Goal: Information Seeking & Learning: Learn about a topic

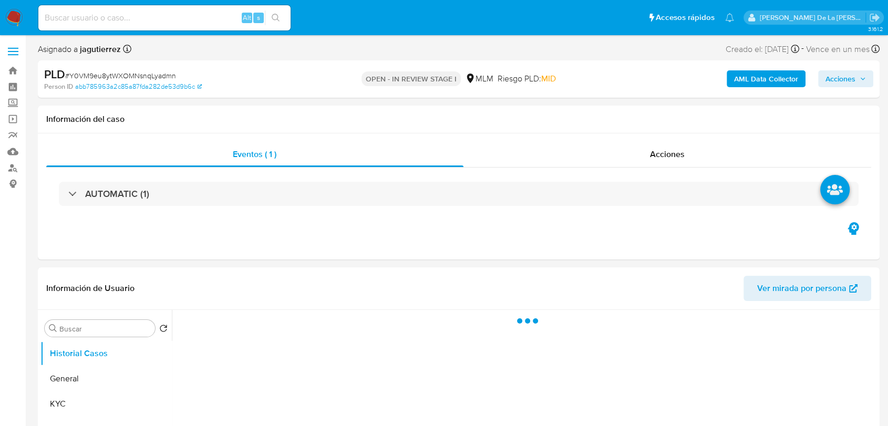
select select "10"
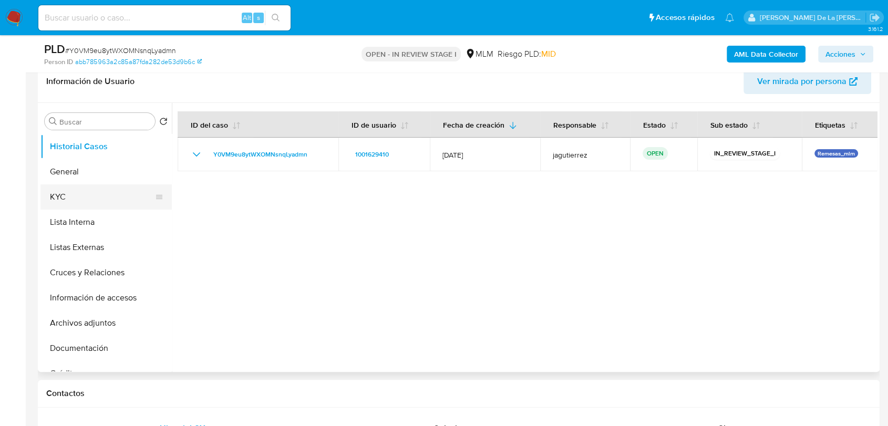
scroll to position [175, 0]
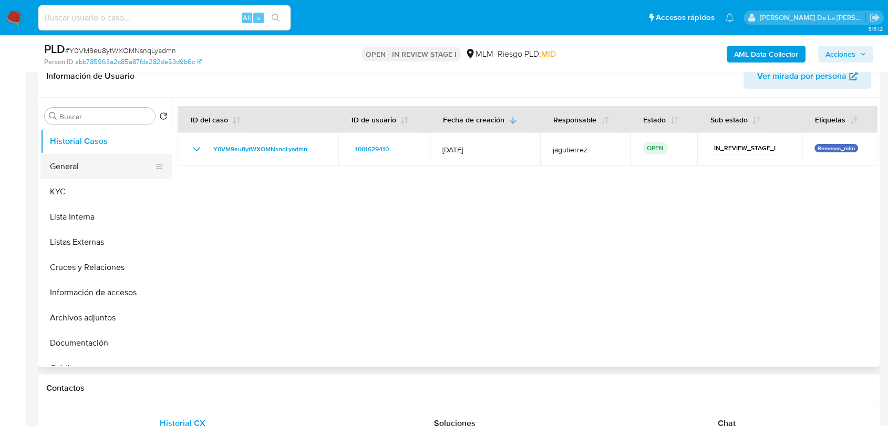
drag, startPoint x: 67, startPoint y: 157, endPoint x: 104, endPoint y: 157, distance: 36.8
click at [68, 157] on button "General" at bounding box center [101, 166] width 123 height 25
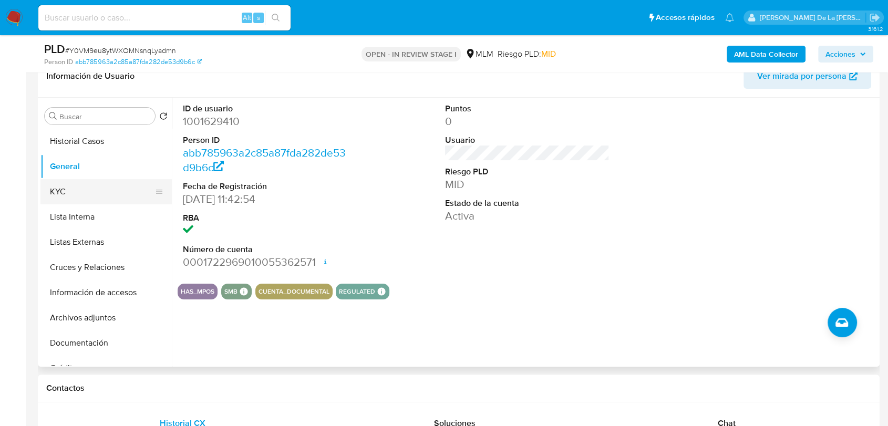
click at [89, 198] on button "KYC" at bounding box center [101, 191] width 123 height 25
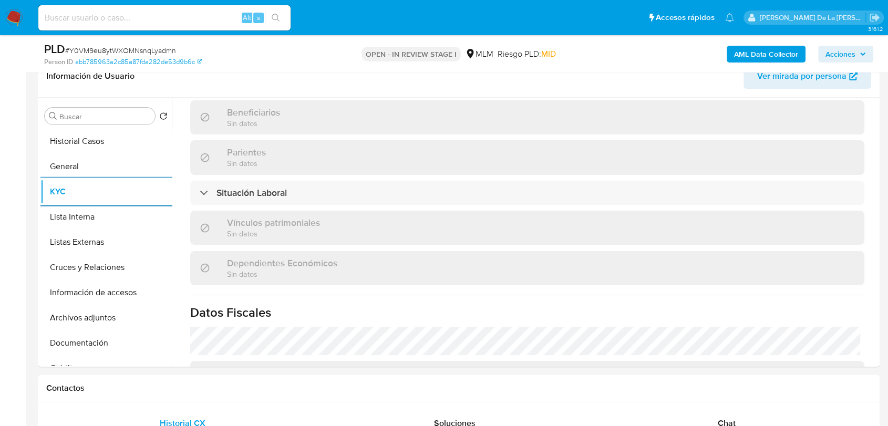
scroll to position [650, 0]
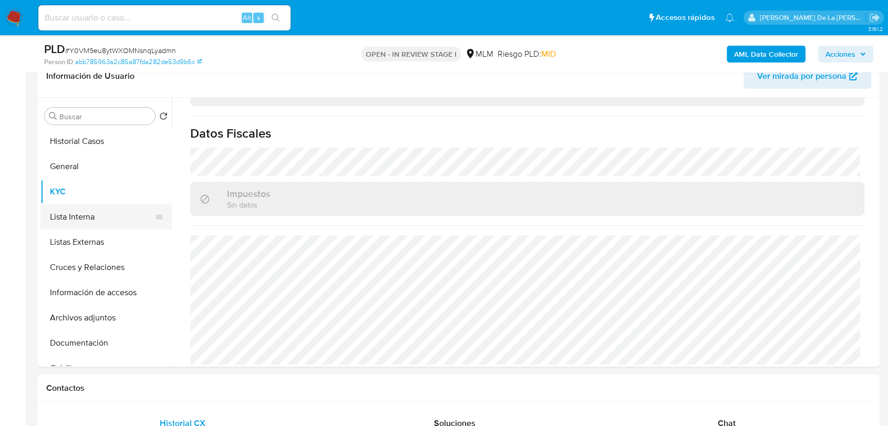
click at [67, 214] on button "Lista Interna" at bounding box center [101, 216] width 123 height 25
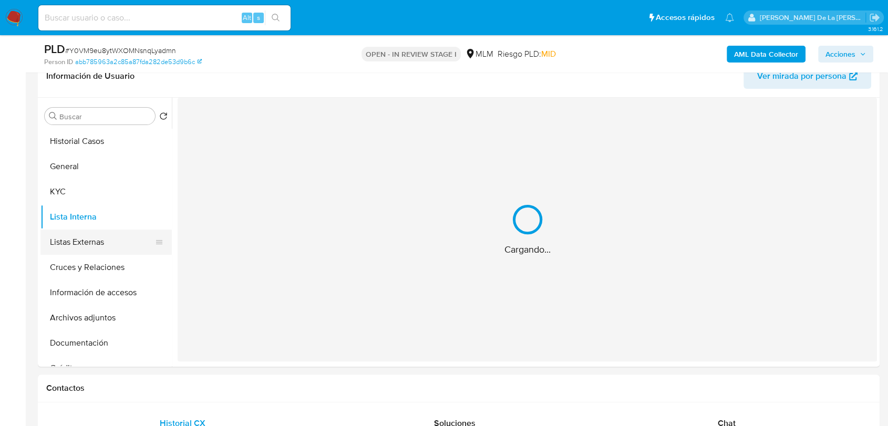
click at [64, 232] on button "Listas Externas" at bounding box center [101, 242] width 123 height 25
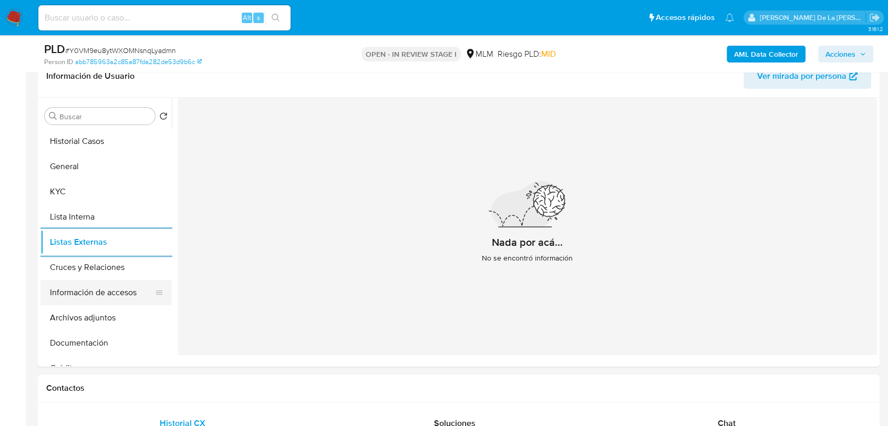
click at [100, 300] on button "Información de accesos" at bounding box center [101, 292] width 123 height 25
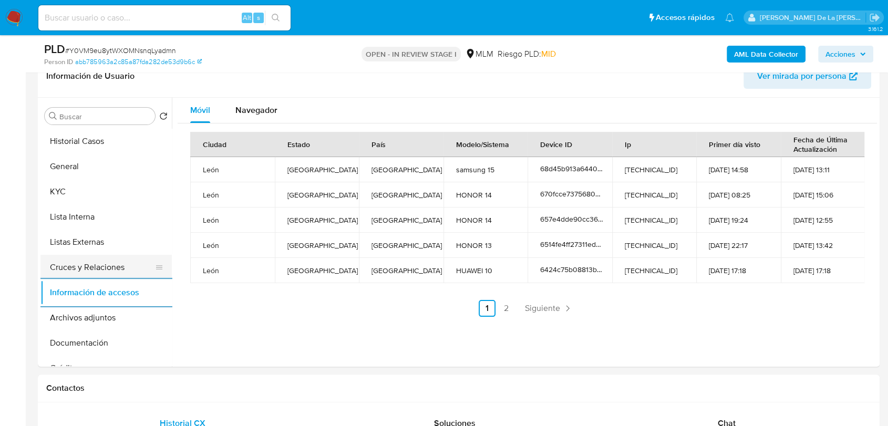
click at [107, 259] on button "Cruces y Relaciones" at bounding box center [101, 267] width 123 height 25
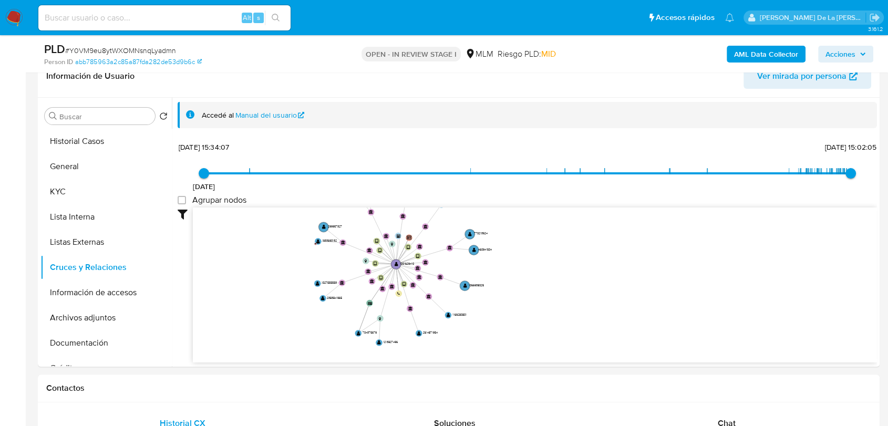
drag, startPoint x: 318, startPoint y: 262, endPoint x: 339, endPoint y: 283, distance: 29.3
click at [339, 283] on icon "device-669b4eab62bf497f94935e5d  user-1001629410  1001629410 device-6424c75b0…" at bounding box center [535, 283] width 684 height 152
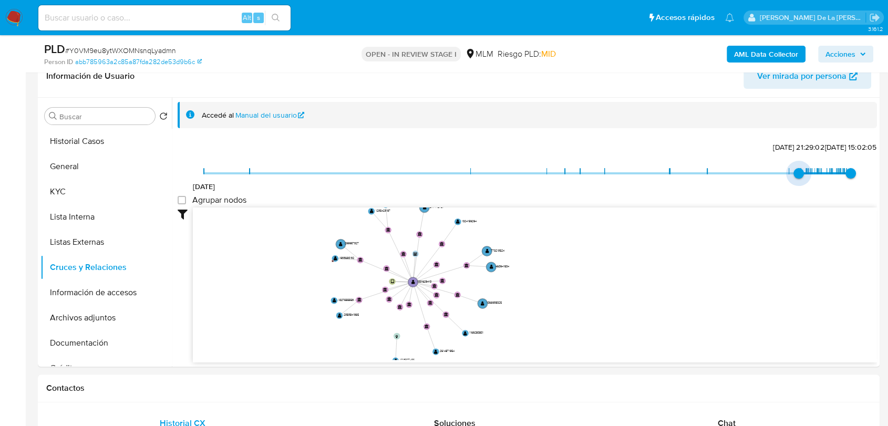
type input "1745982100000"
drag, startPoint x: 202, startPoint y: 173, endPoint x: 782, endPoint y: 189, distance: 580.7
click at [782, 189] on div "28/6/2021 29/4/2025, 21:01:40 24/9/2025, 15:02:05" at bounding box center [527, 179] width 647 height 29
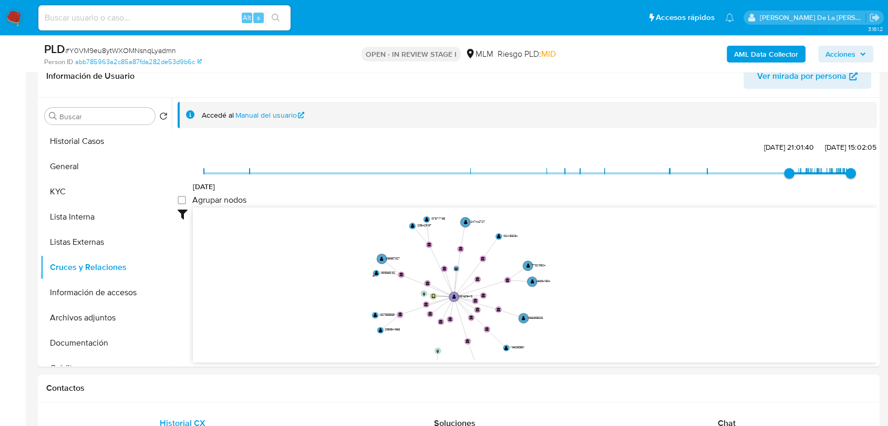
drag, startPoint x: 703, startPoint y: 272, endPoint x: 760, endPoint y: 288, distance: 59.2
click at [760, 288] on icon "device-669b4eab62bf497f94935e5d  user-1001629410  1001629410 device-6424c75b0…" at bounding box center [535, 283] width 684 height 152
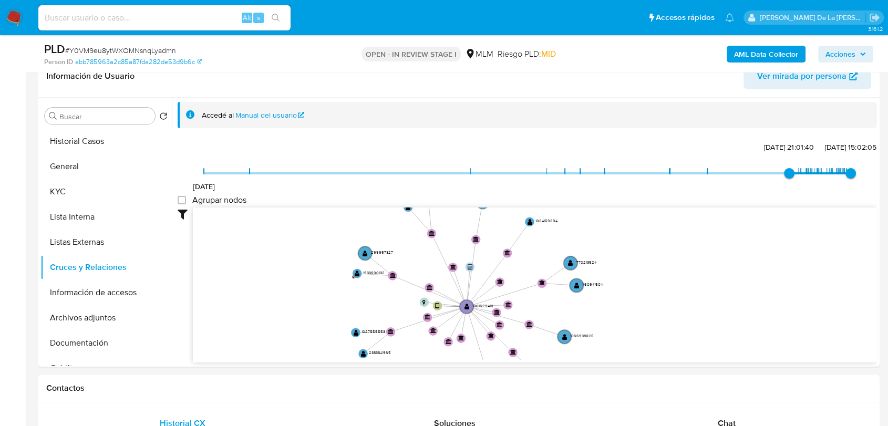
drag, startPoint x: 760, startPoint y: 288, endPoint x: 873, endPoint y: 281, distance: 113.7
click at [873, 281] on div "Accedé al Manual del usuario 28/6/2021 29/4/2025, 21:01:40 24/9/2025, 15:02:05 …" at bounding box center [524, 232] width 705 height 269
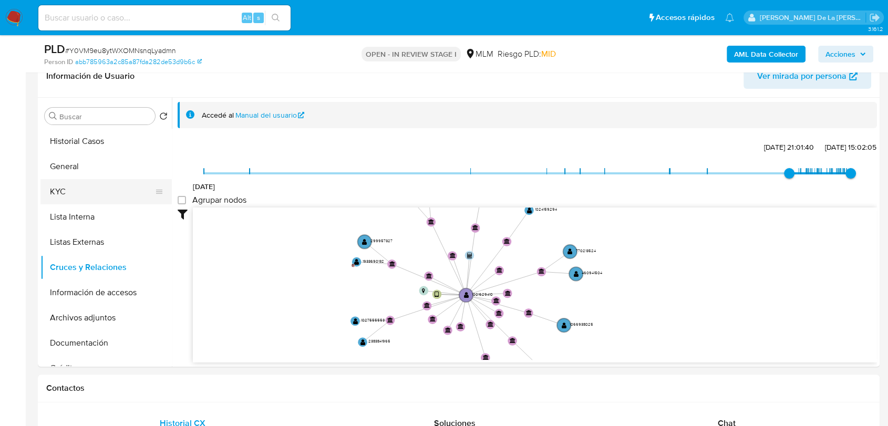
click at [80, 189] on button "KYC" at bounding box center [101, 191] width 123 height 25
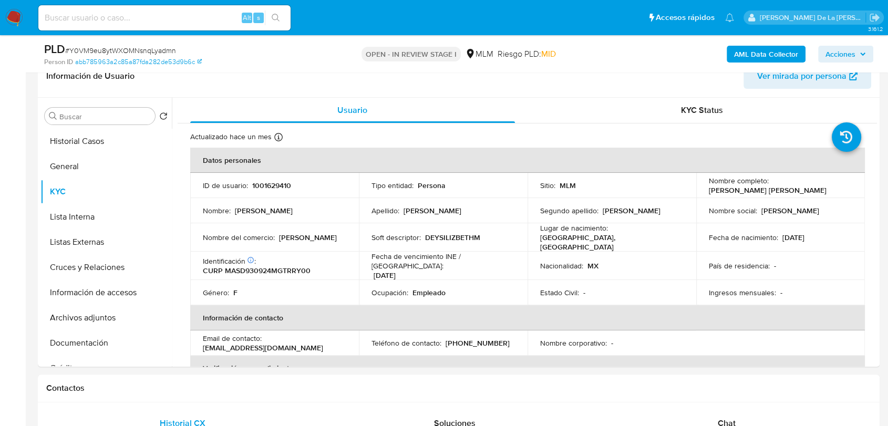
drag, startPoint x: 703, startPoint y: 192, endPoint x: 826, endPoint y: 188, distance: 123.0
click at [826, 188] on td "Nombre completo : Deysi Lizbeth Martinez Serrano" at bounding box center [780, 185] width 169 height 25
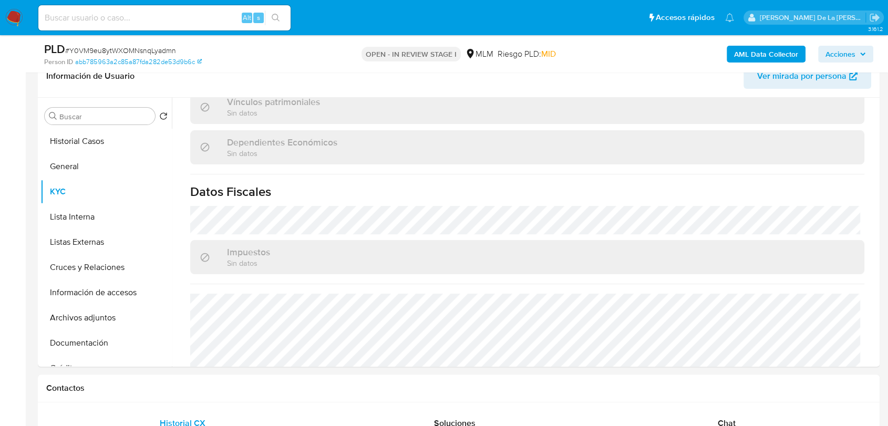
scroll to position [650, 0]
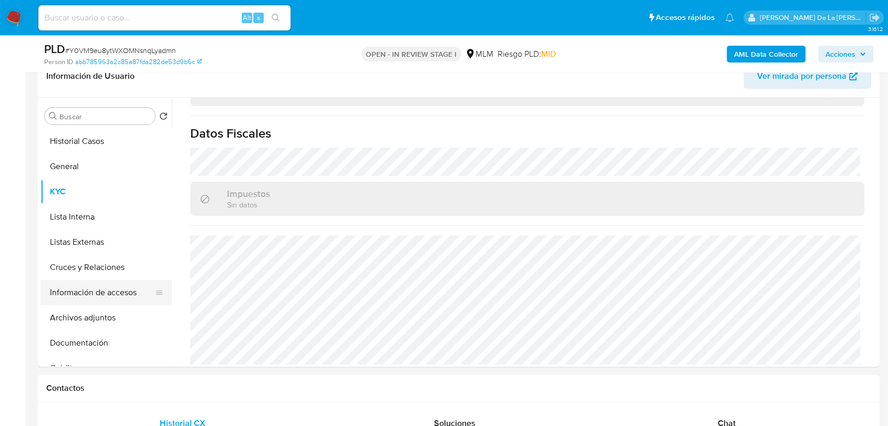
drag, startPoint x: 97, startPoint y: 296, endPoint x: 99, endPoint y: 304, distance: 7.8
click at [98, 296] on button "Información de accesos" at bounding box center [101, 292] width 123 height 25
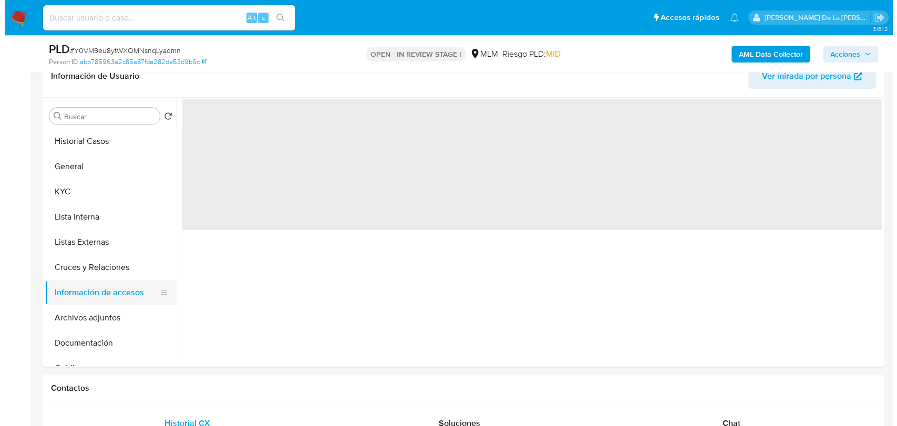
scroll to position [0, 0]
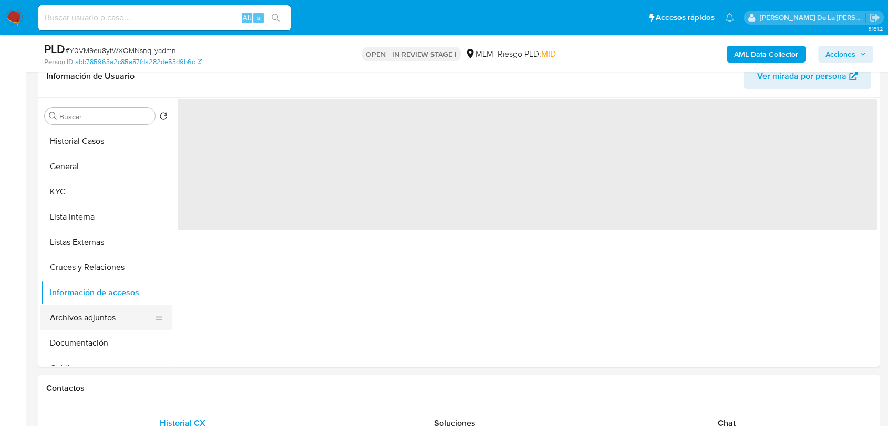
click at [100, 312] on button "Archivos adjuntos" at bounding box center [101, 317] width 123 height 25
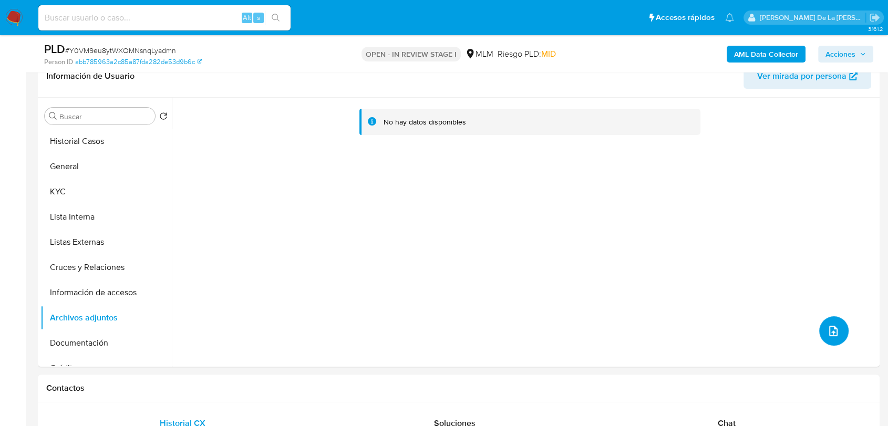
click at [827, 328] on icon "upload-file" at bounding box center [833, 331] width 13 height 13
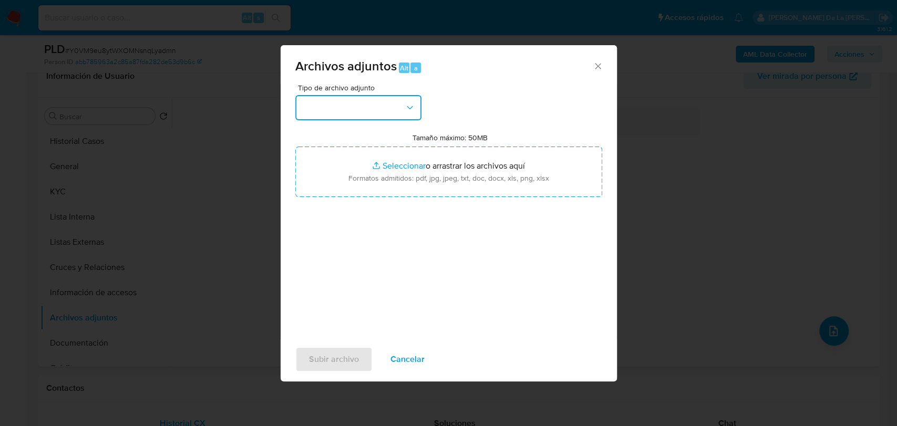
click at [374, 113] on button "button" at bounding box center [358, 107] width 126 height 25
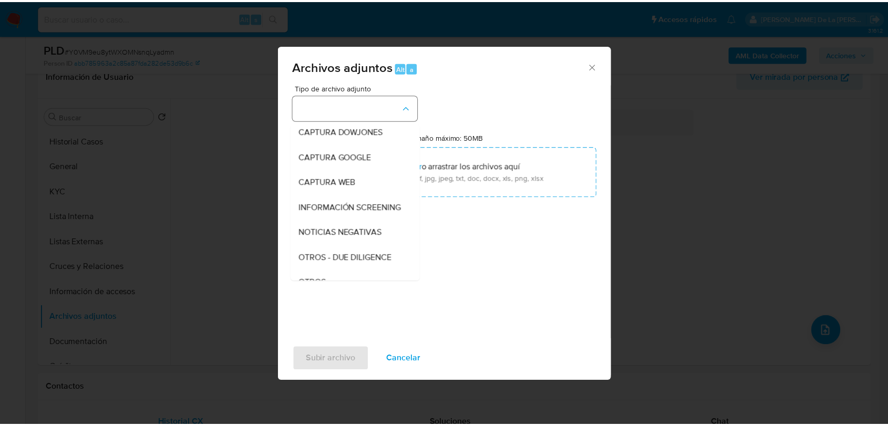
scroll to position [55, 0]
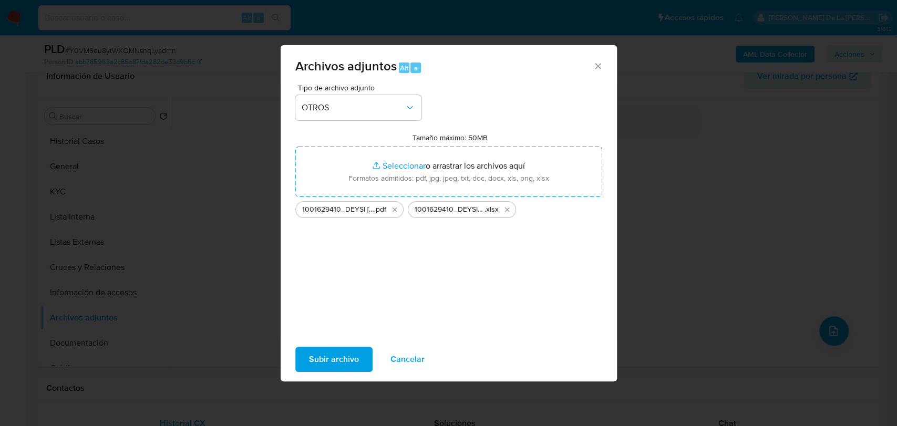
click at [332, 355] on span "Subir archivo" at bounding box center [334, 359] width 50 height 23
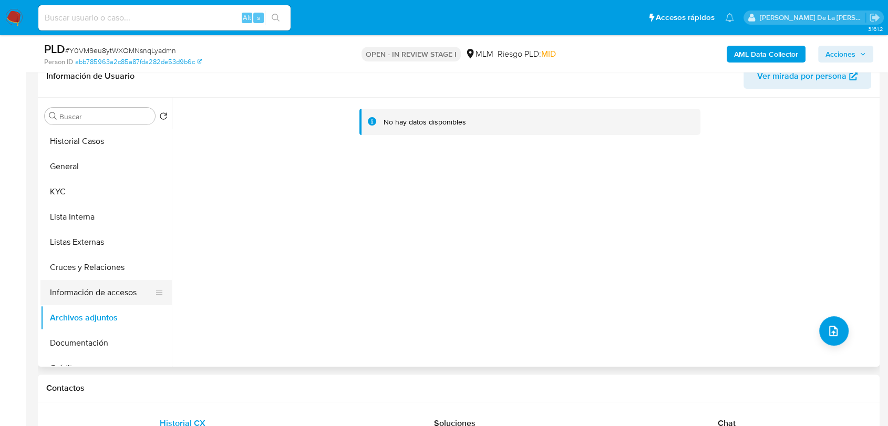
click at [98, 297] on button "Información de accesos" at bounding box center [101, 292] width 123 height 25
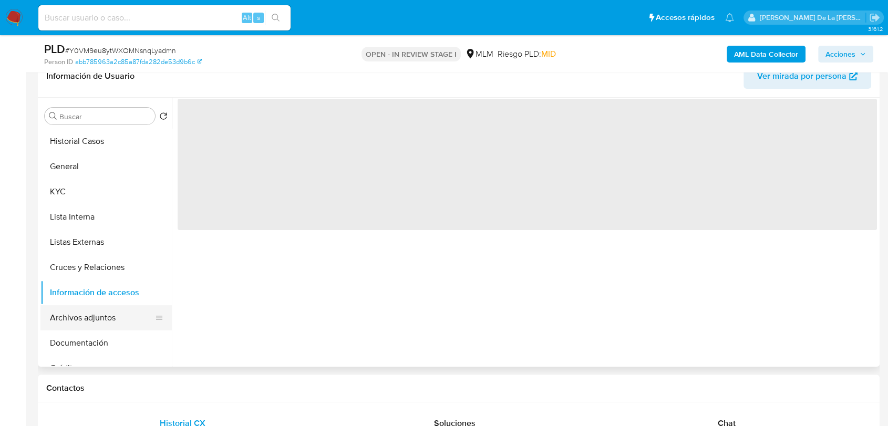
click at [84, 317] on button "Archivos adjuntos" at bounding box center [101, 317] width 123 height 25
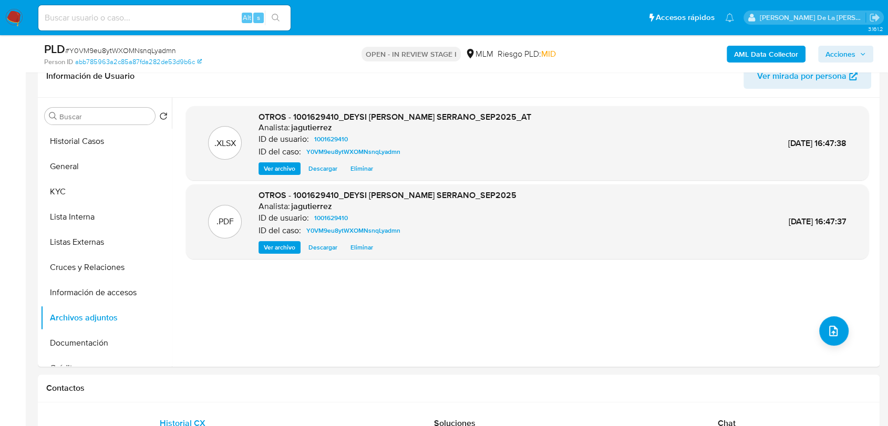
click at [830, 51] on span "Acciones" at bounding box center [840, 54] width 30 height 17
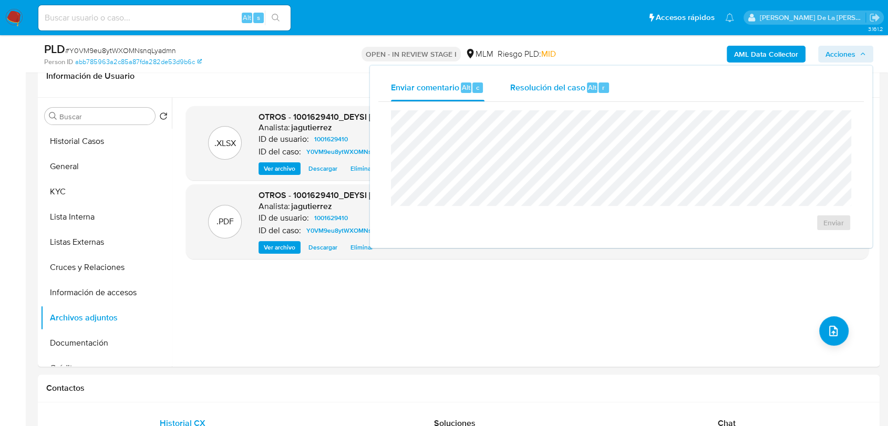
click at [588, 92] on span "Alt" at bounding box center [592, 87] width 8 height 10
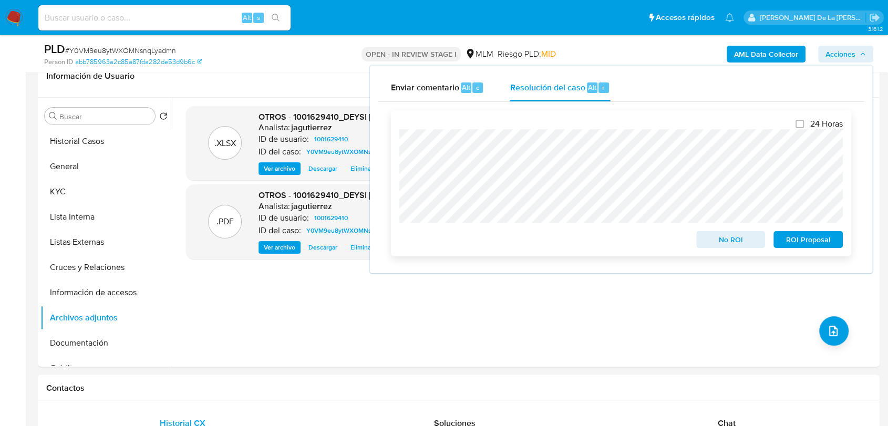
click at [743, 238] on span "No ROI" at bounding box center [730, 239] width 55 height 15
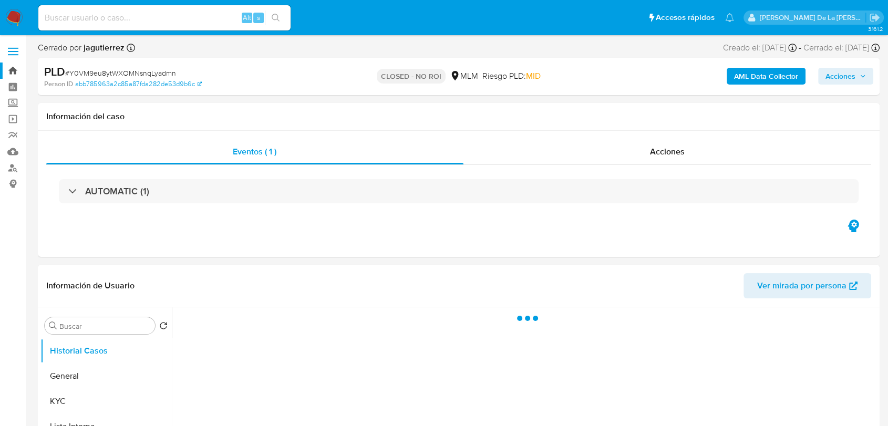
select select "10"
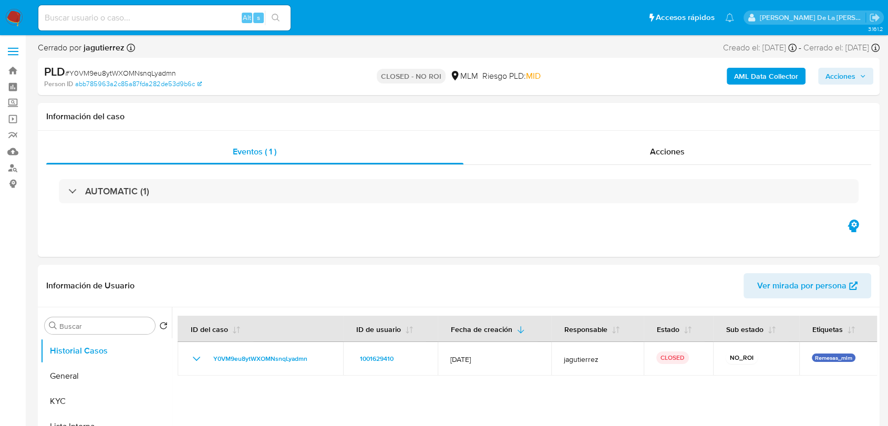
click at [20, 19] on img at bounding box center [14, 18] width 18 height 18
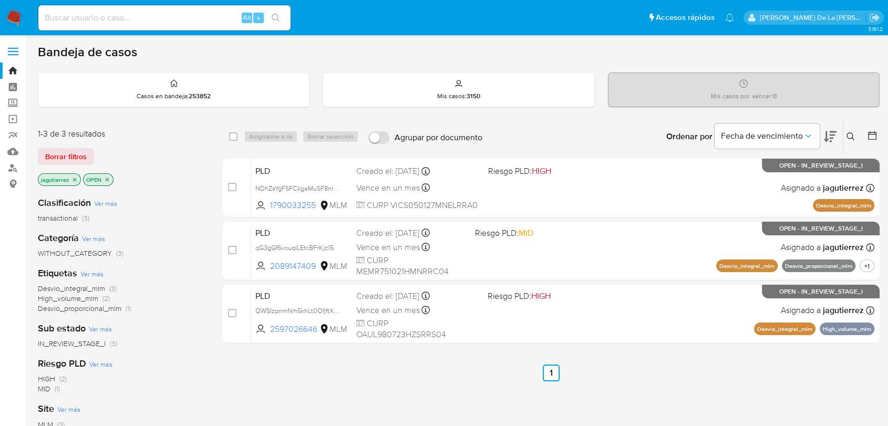
click at [76, 180] on icon "close-filter" at bounding box center [74, 180] width 6 height 6
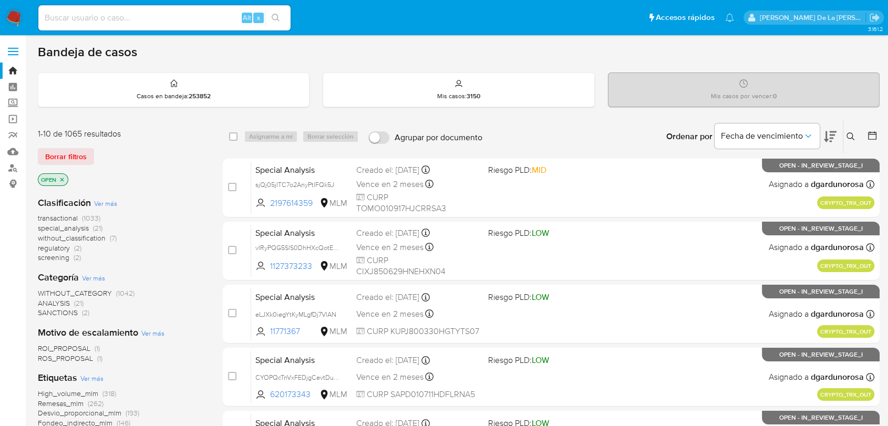
click at [56, 258] on span "screening" at bounding box center [54, 257] width 32 height 11
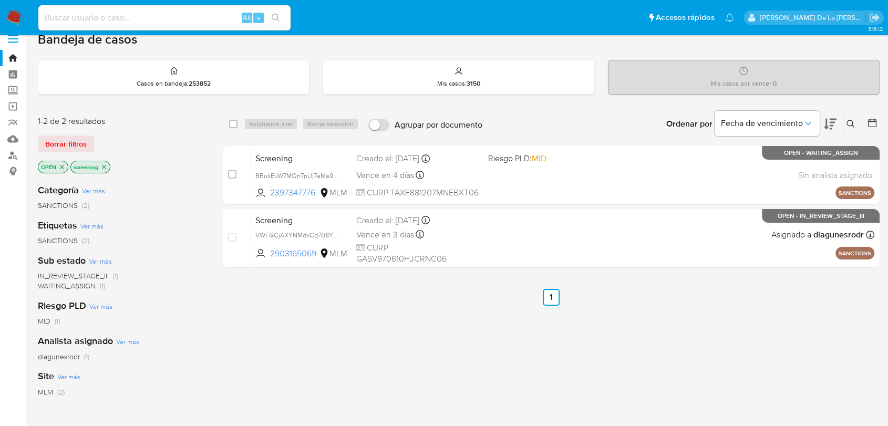
scroll to position [13, 0]
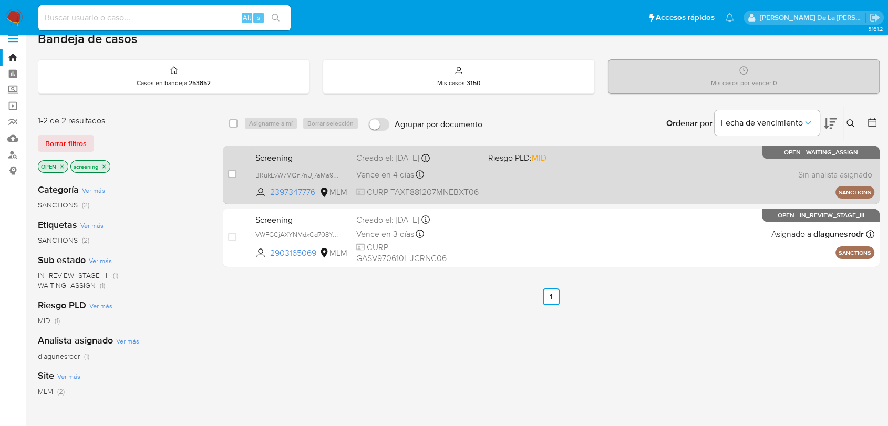
click at [525, 174] on div "Screening BRukEvW7MQn7nUj7aMa9lrA5 2397347776 MLM Riesgo PLD: MID Creado el: 03…" at bounding box center [562, 174] width 623 height 53
click at [539, 182] on div "Screening BRukEvW7MQn7nUj7aMa9lrA5 2397347776 MLM Riesgo PLD: MID Creado el: 03…" at bounding box center [562, 174] width 623 height 53
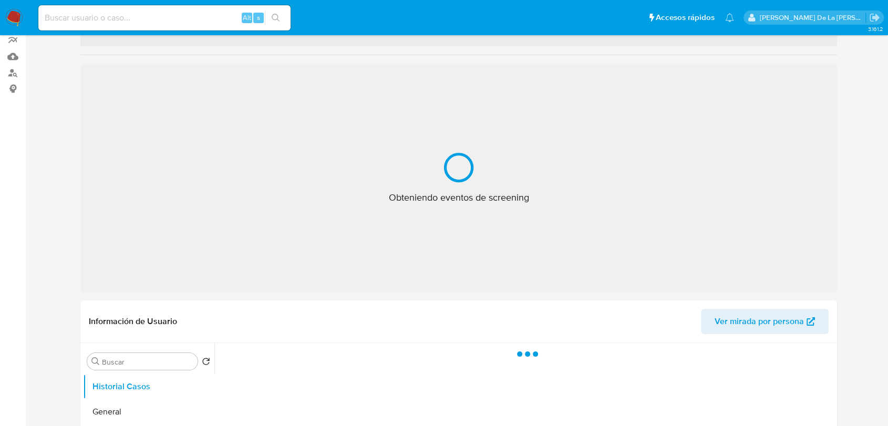
select select "10"
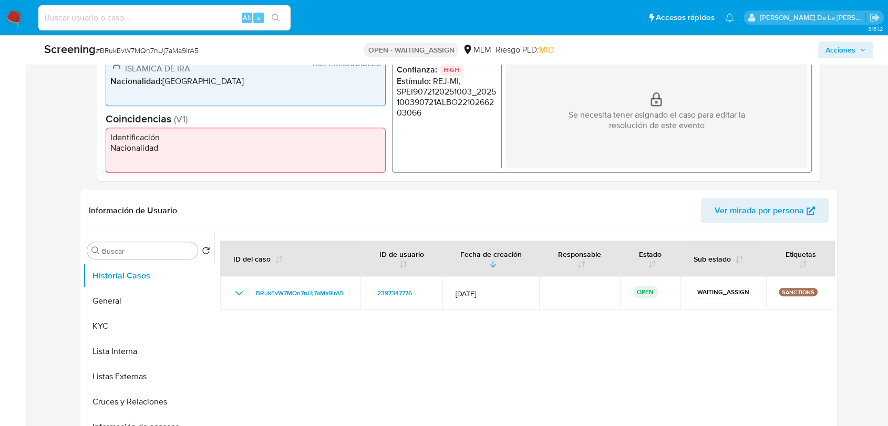
scroll to position [305, 0]
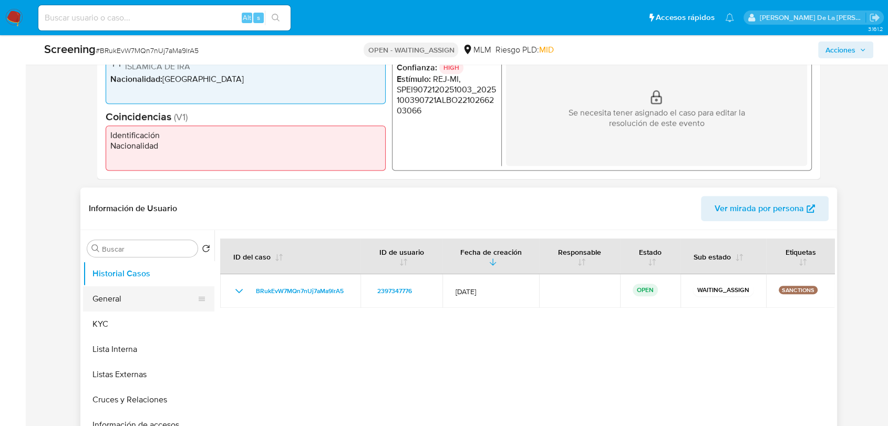
click at [112, 296] on button "General" at bounding box center [144, 298] width 123 height 25
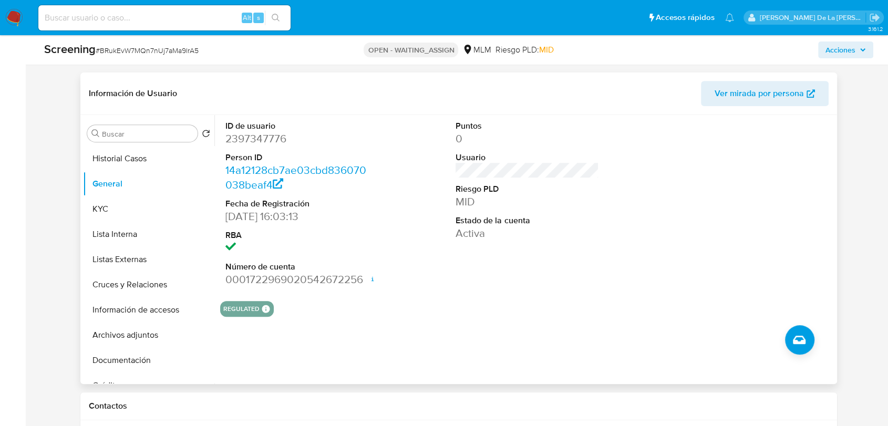
scroll to position [422, 0]
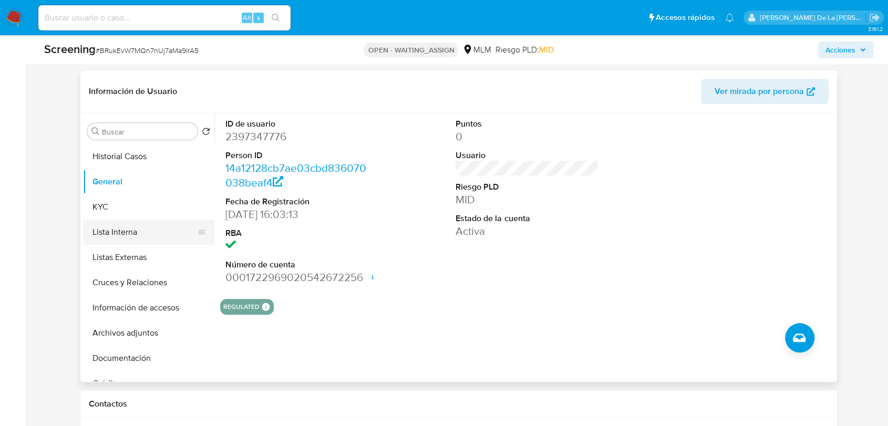
click at [101, 220] on button "Lista Interna" at bounding box center [144, 232] width 123 height 25
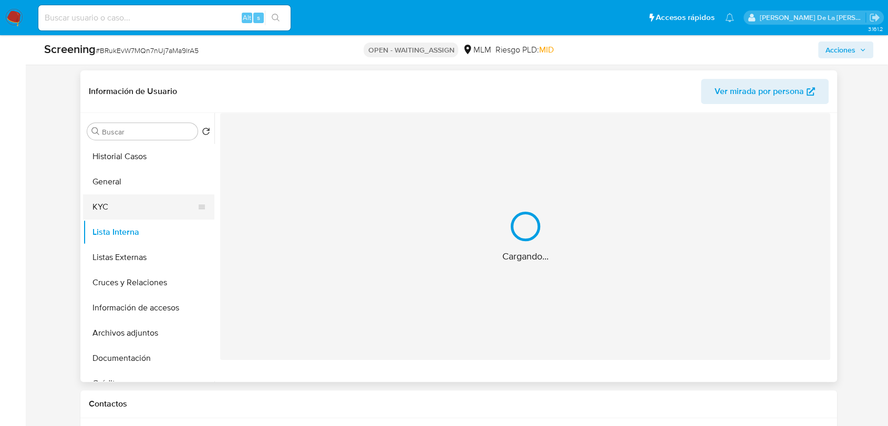
click at [101, 212] on button "KYC" at bounding box center [144, 206] width 123 height 25
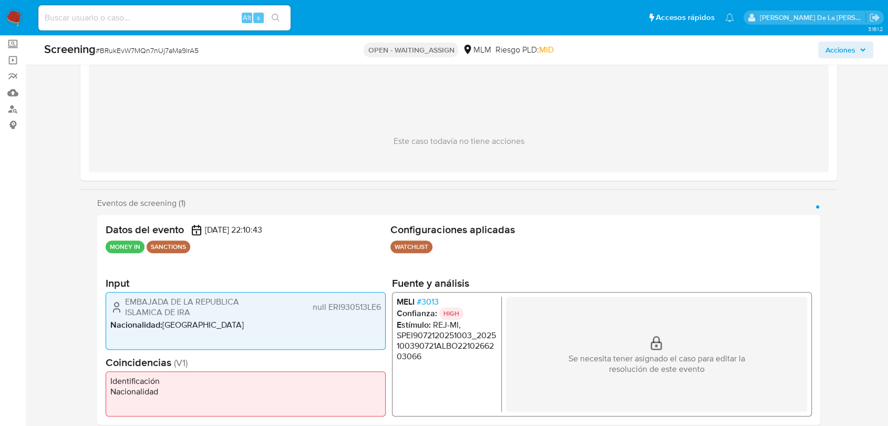
scroll to position [59, 0]
click at [421, 306] on span "# 3013" at bounding box center [428, 301] width 22 height 11
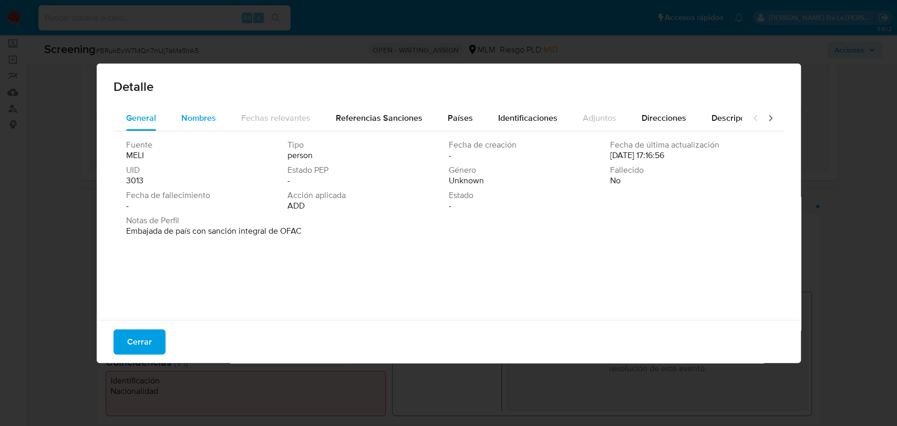
click at [204, 109] on div "Nombres" at bounding box center [198, 118] width 35 height 25
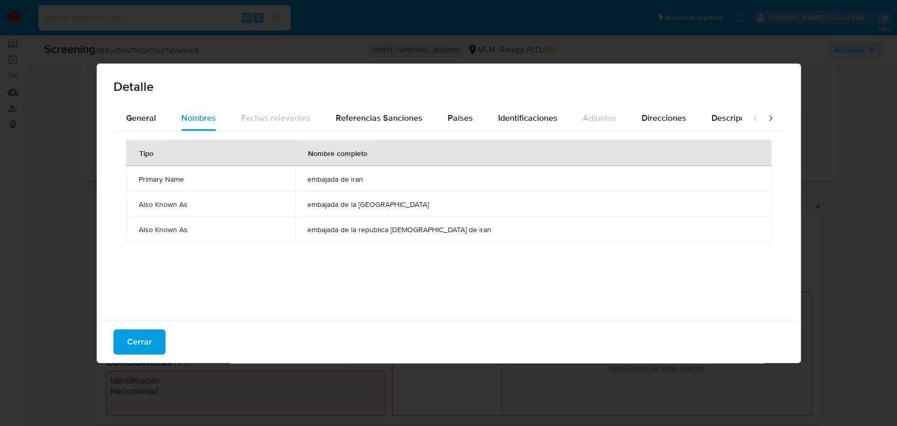
click at [159, 321] on div "Cerrar" at bounding box center [449, 341] width 704 height 43
click at [153, 327] on div "Cerrar" at bounding box center [449, 341] width 704 height 43
click at [163, 388] on div "Detalle General Nombres Fechas relevantes Referencias Sanciones Países Identifi…" at bounding box center [448, 213] width 897 height 426
click at [145, 355] on div "Cerrar" at bounding box center [449, 341] width 704 height 43
click at [145, 346] on span "Cerrar" at bounding box center [139, 341] width 25 height 23
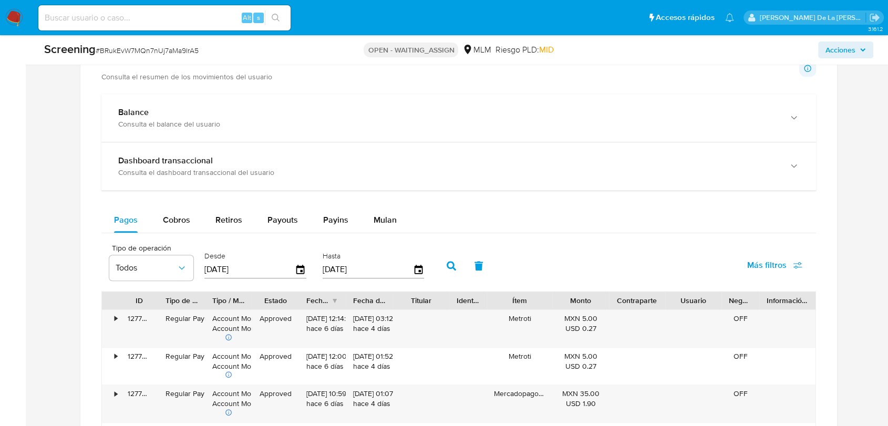
scroll to position [1097, 0]
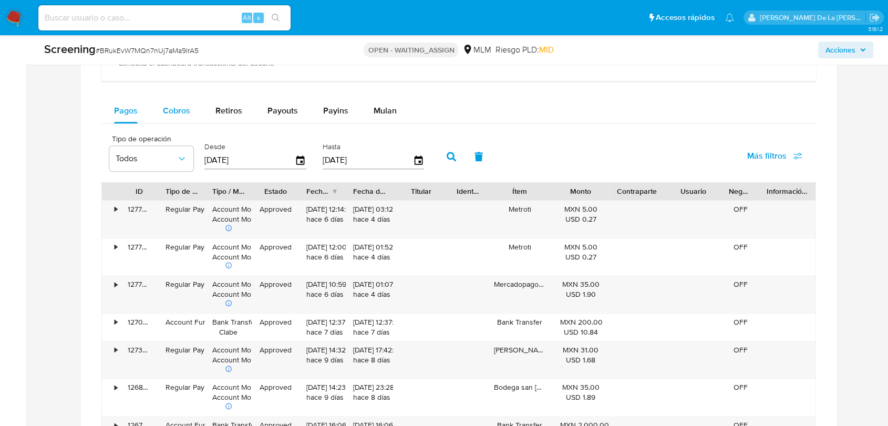
click at [153, 103] on button "Cobros" at bounding box center [176, 110] width 53 height 25
select select "10"
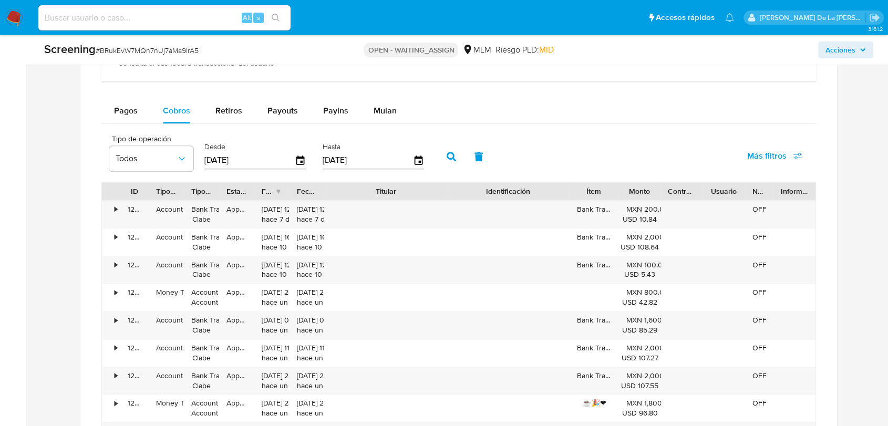
drag, startPoint x: 447, startPoint y: 192, endPoint x: 512, endPoint y: 198, distance: 65.4
click at [512, 198] on div "ID Tipo de operación Tipo / Método Estado Fecha de creación Fecha de aprobación…" at bounding box center [458, 191] width 713 height 18
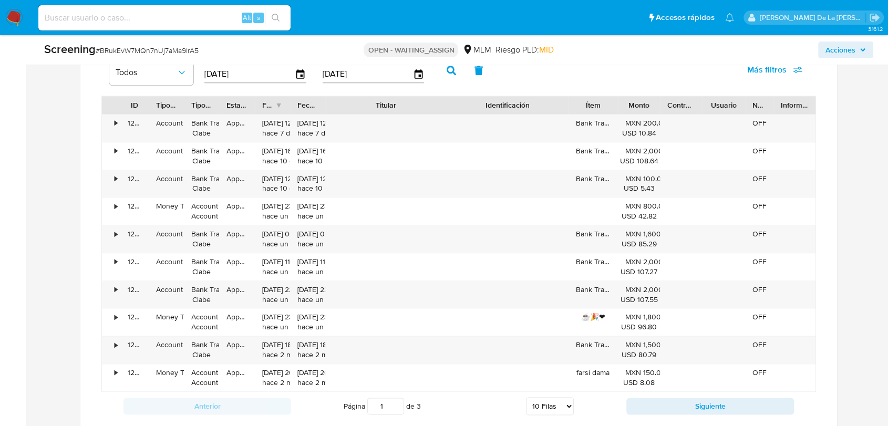
scroll to position [1187, 0]
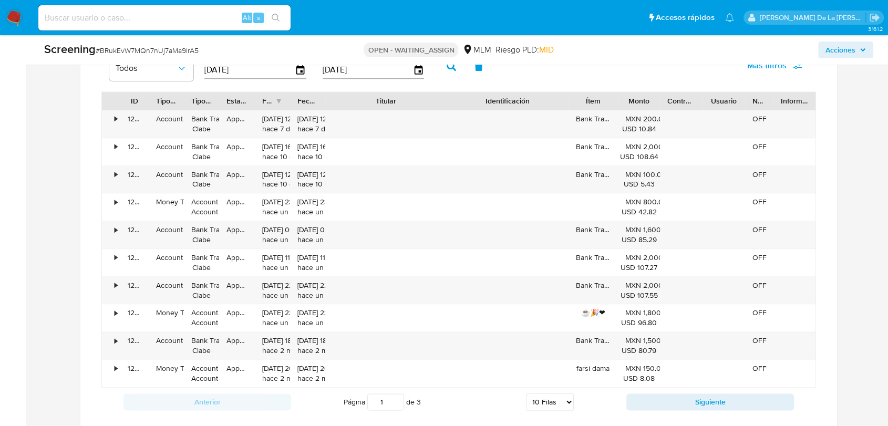
click at [684, 390] on div "Anterior Página 1 de 3 5 Filas 10 Filas 20 Filas 25 Filas 50 Filas 100 Filas Si…" at bounding box center [458, 402] width 714 height 28
click at [683, 393] on button "Siguiente" at bounding box center [710, 401] width 168 height 17
type input "2"
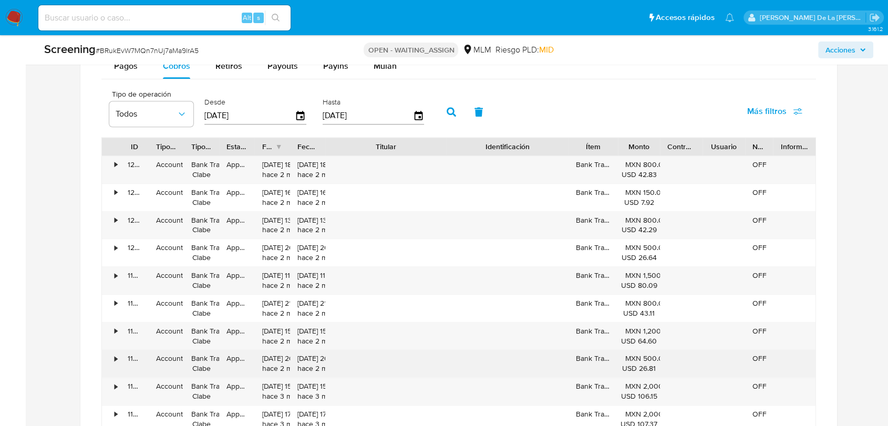
scroll to position [1139, 0]
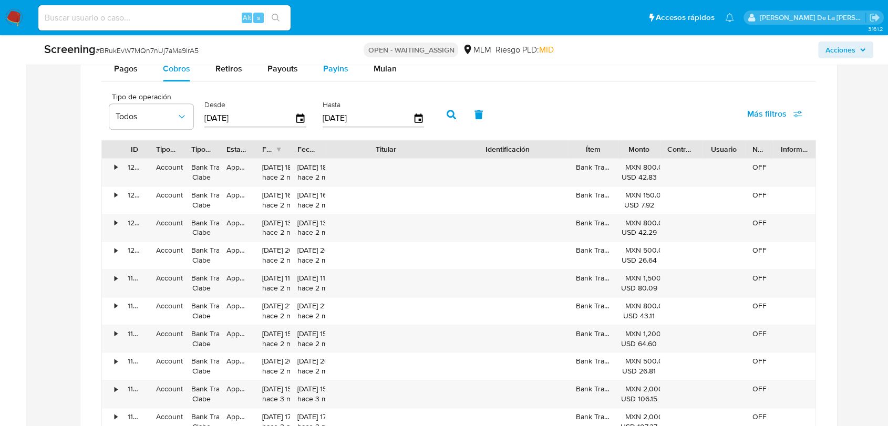
click at [323, 72] on span "Payins" at bounding box center [335, 69] width 25 height 12
select select "10"
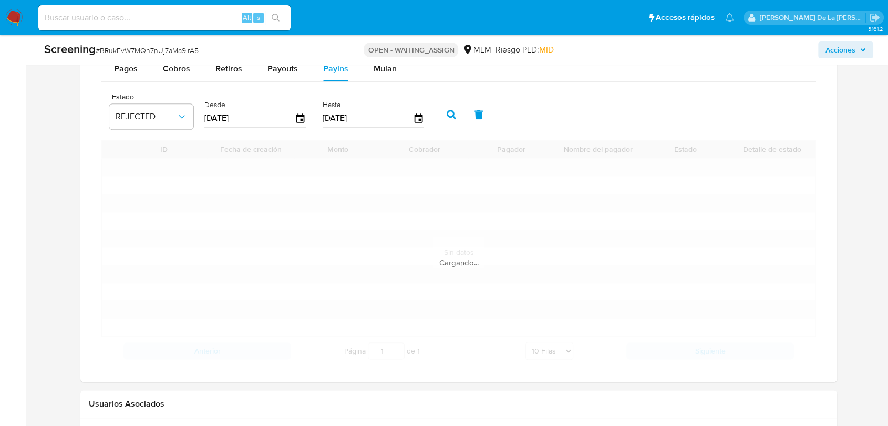
scroll to position [1130, 0]
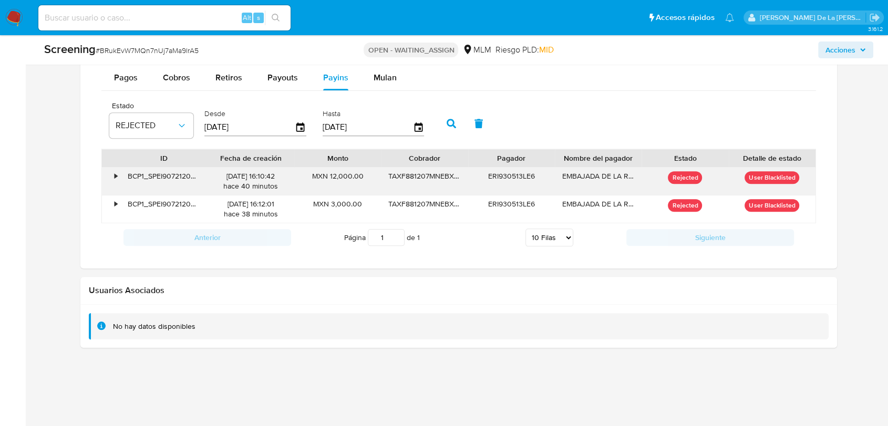
click at [112, 182] on div "•" at bounding box center [111, 181] width 18 height 27
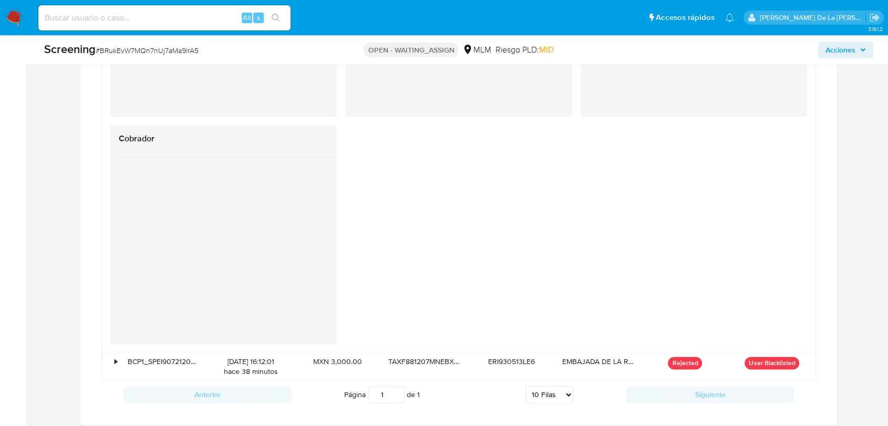
scroll to position [1452, 0]
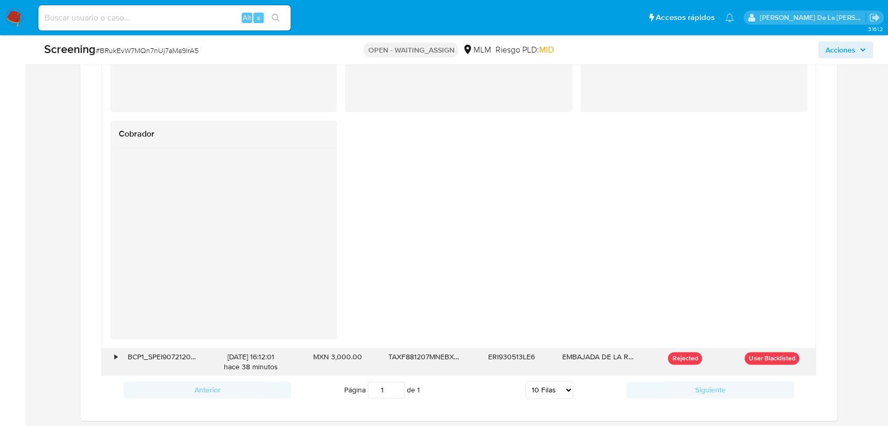
click at [113, 357] on div "•" at bounding box center [111, 361] width 18 height 27
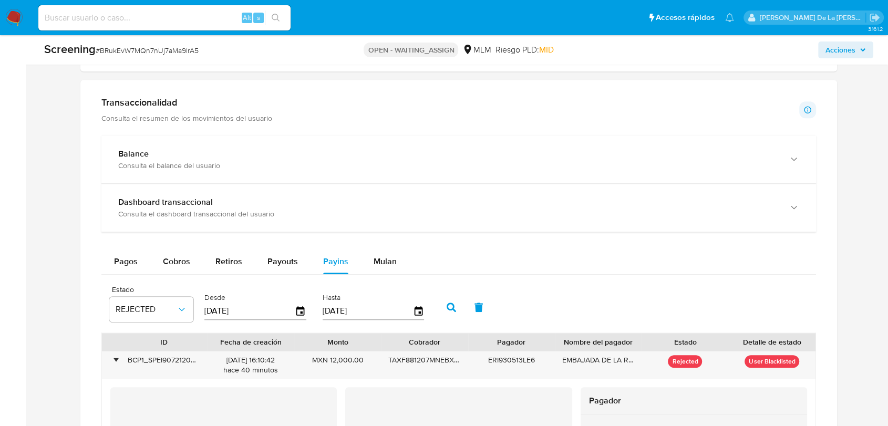
scroll to position [945, 0]
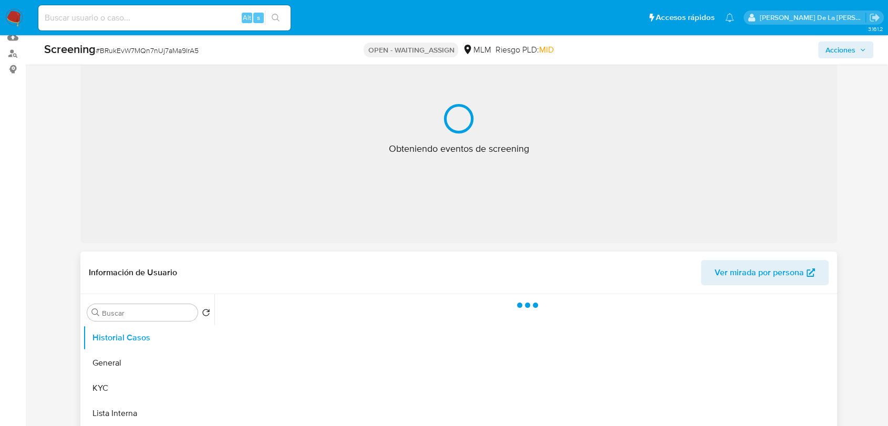
select select "10"
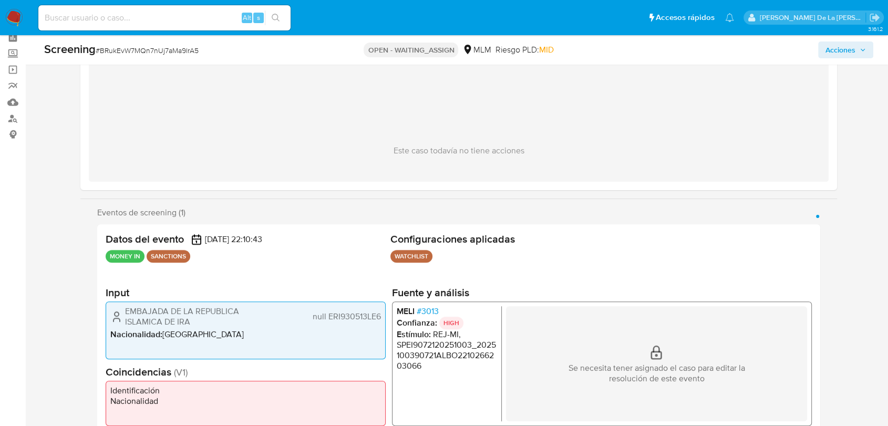
scroll to position [117, 0]
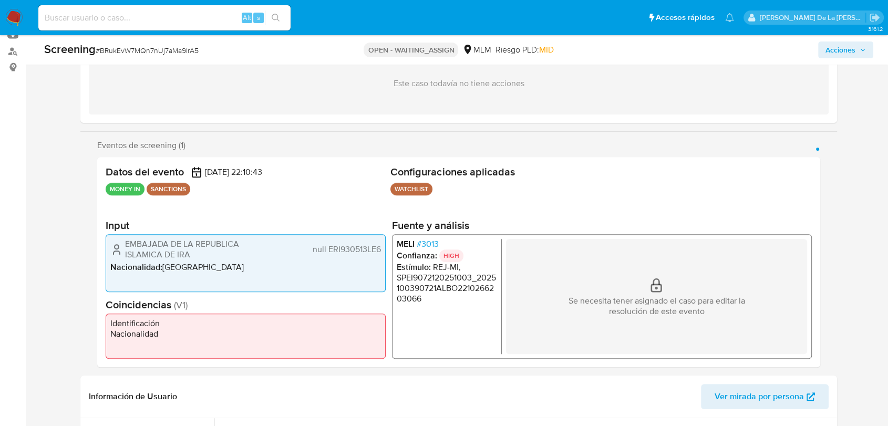
click at [148, 39] on div "Screening # BRukEvW7MQn7nUj7aMa9lrA5 OPEN - WAITING_ASSIGN MLM Riesgo PLD: MID …" at bounding box center [459, 49] width 842 height 29
click at [145, 47] on span "# BRukEvW7MQn7nUj7aMa9lrA5" at bounding box center [147, 50] width 103 height 11
copy span "BRukEvW7MQn7nUj7aMa9lrA5"
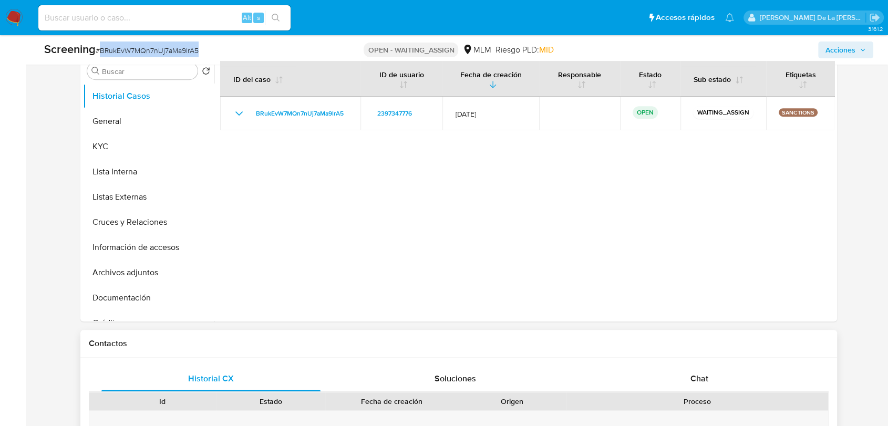
scroll to position [292, 0]
